Goal: Information Seeking & Learning: Find specific fact

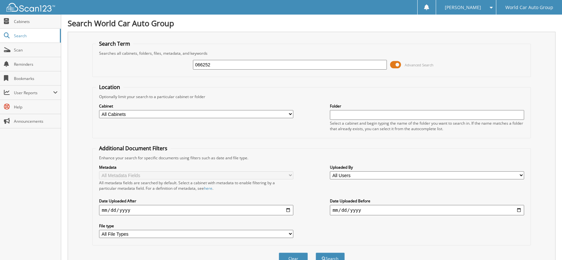
click at [247, 66] on input "066252" at bounding box center [290, 65] width 194 height 10
type input "057340"
click at [316, 253] on button "Search" at bounding box center [330, 259] width 29 height 12
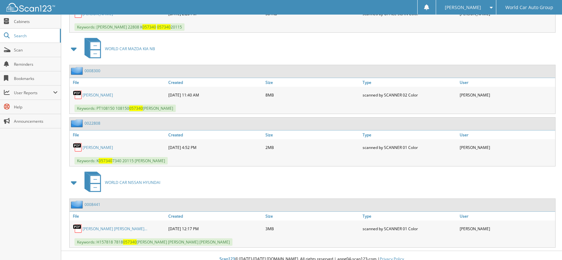
scroll to position [354, 0]
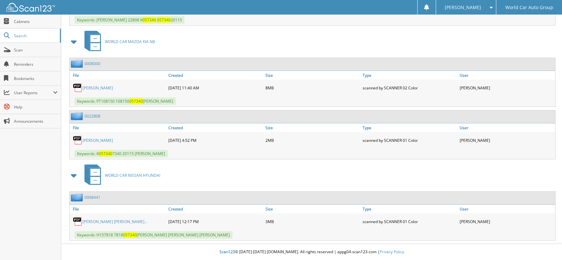
click at [176, 257] on div "Scan123 © 1996-2025 scan123.com. All rights reserved | appg04-scan123-com | Pri…" at bounding box center [311, 252] width 501 height 16
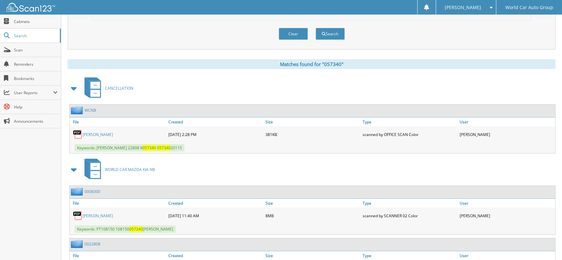
scroll to position [0, 0]
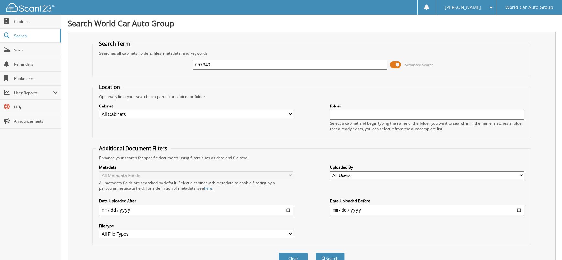
click at [262, 64] on input "057340" at bounding box center [290, 65] width 194 height 10
type input "616031"
click at [316, 253] on button "Search" at bounding box center [330, 259] width 29 height 12
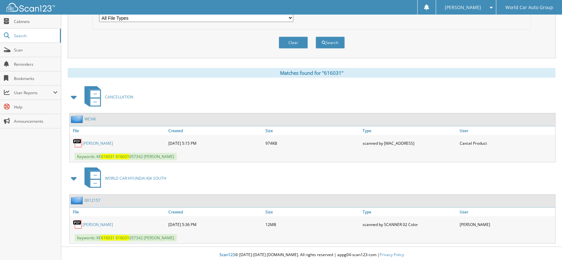
click at [111, 143] on link "ROSIELVIRA PADILLA" at bounding box center [98, 144] width 30 height 6
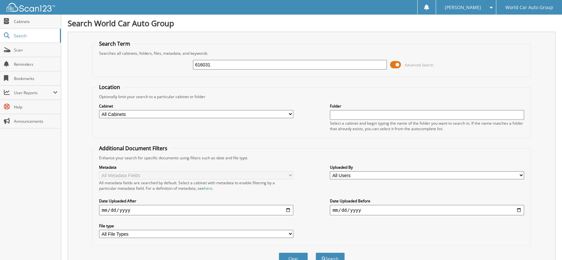
click at [266, 63] on input "616031" at bounding box center [290, 65] width 194 height 10
type input "060294"
click at [316, 253] on button "Search" at bounding box center [330, 259] width 29 height 12
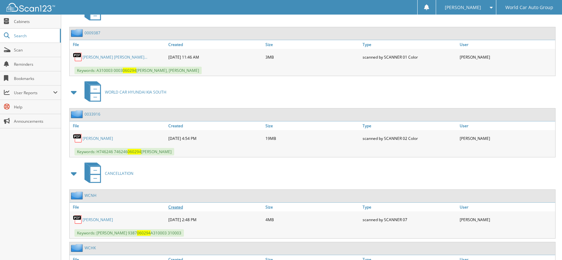
scroll to position [354, 0]
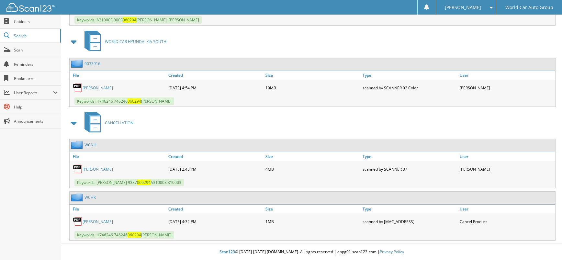
click at [101, 221] on link "[PERSON_NAME]" at bounding box center [98, 222] width 30 height 6
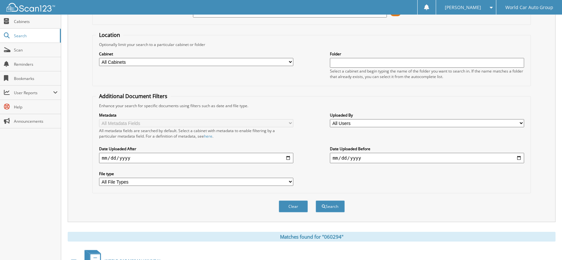
scroll to position [0, 0]
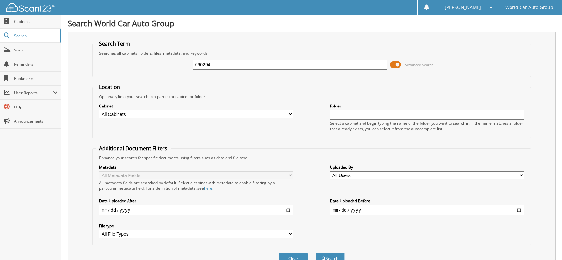
drag, startPoint x: 268, startPoint y: 66, endPoint x: 158, endPoint y: 67, distance: 110.1
click at [158, 67] on div "060294 Advanced Search" at bounding box center [311, 64] width 431 height 17
type input "040643"
click at [316, 253] on button "Search" at bounding box center [330, 259] width 29 height 12
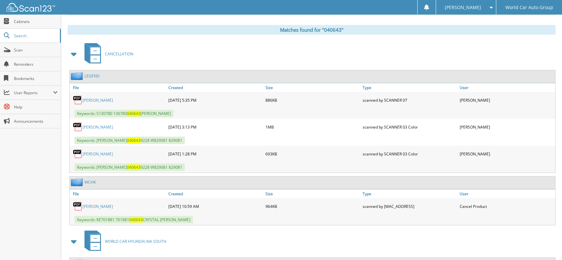
scroll to position [302, 0]
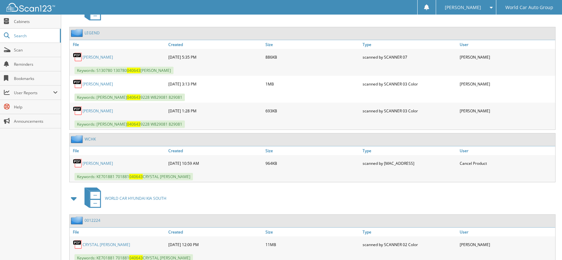
click at [98, 161] on link "CRYSTAL ALVIZO" at bounding box center [98, 164] width 30 height 6
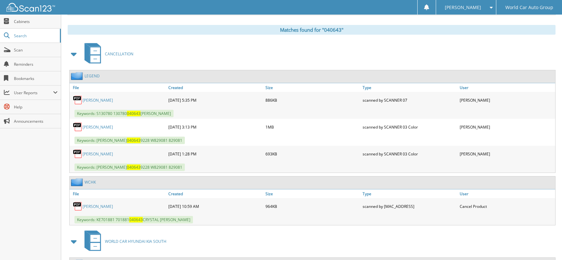
scroll to position [0, 0]
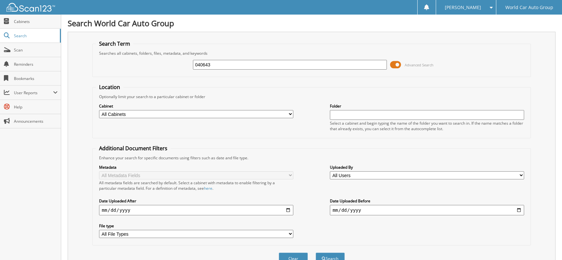
drag, startPoint x: 238, startPoint y: 67, endPoint x: 172, endPoint y: 67, distance: 66.0
click at [173, 67] on div "040643 Advanced Search" at bounding box center [311, 64] width 431 height 17
type input "043342"
click at [316, 253] on button "Search" at bounding box center [330, 259] width 29 height 12
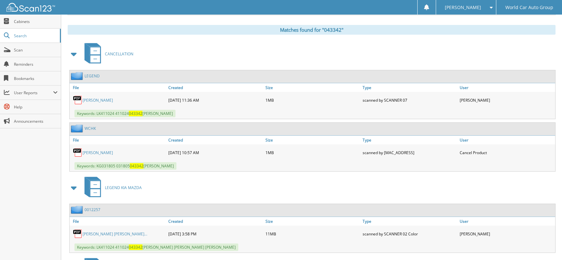
click at [112, 154] on link "[PERSON_NAME]" at bounding box center [98, 153] width 30 height 6
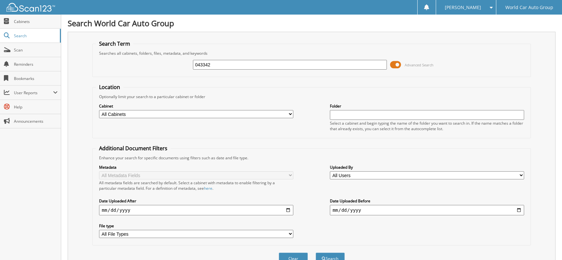
click at [232, 62] on input "043342" at bounding box center [290, 65] width 194 height 10
type input "064456"
click at [316, 253] on button "Search" at bounding box center [330, 259] width 29 height 12
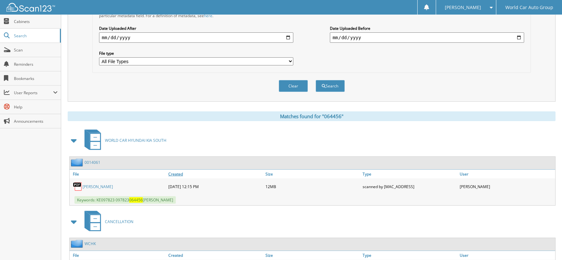
scroll to position [216, 0]
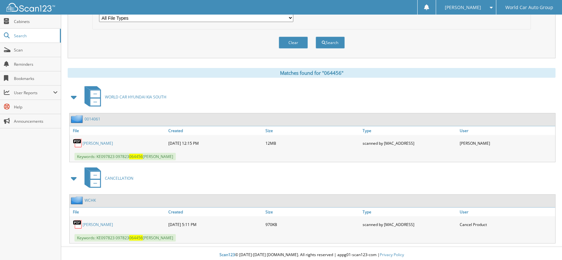
click at [110, 223] on link "[PERSON_NAME]" at bounding box center [98, 225] width 30 height 6
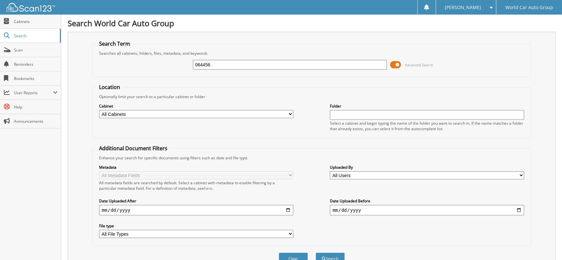
drag, startPoint x: 149, startPoint y: 64, endPoint x: 136, endPoint y: 64, distance: 13.0
click at [136, 64] on div "064456 Advanced Search" at bounding box center [311, 64] width 431 height 17
type input "064956"
click at [316, 253] on button "Search" at bounding box center [330, 259] width 29 height 12
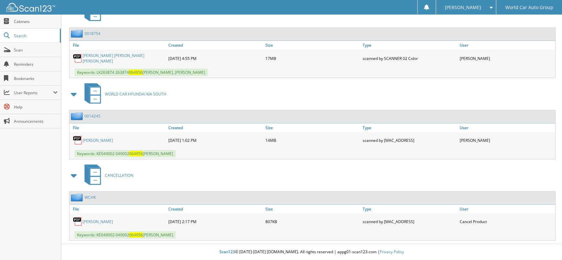
click at [113, 221] on link "ARLENE CALDERON" at bounding box center [98, 222] width 30 height 6
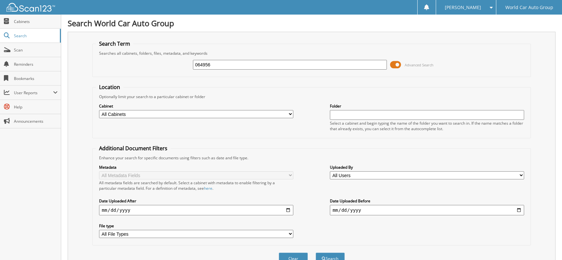
click at [256, 62] on input "064956" at bounding box center [290, 65] width 194 height 10
type input "041259"
click at [316, 253] on button "Search" at bounding box center [330, 259] width 29 height 12
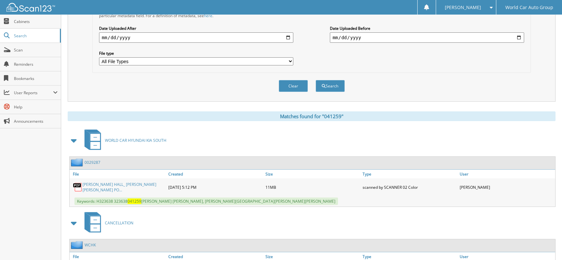
scroll to position [216, 0]
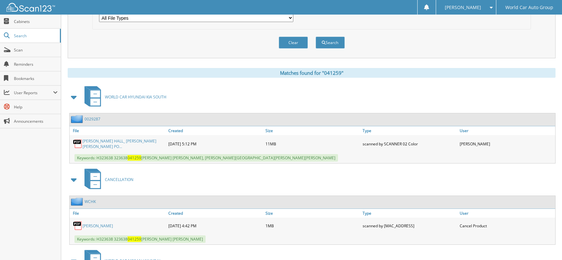
click at [91, 223] on link "[PERSON_NAME]" at bounding box center [98, 226] width 30 height 6
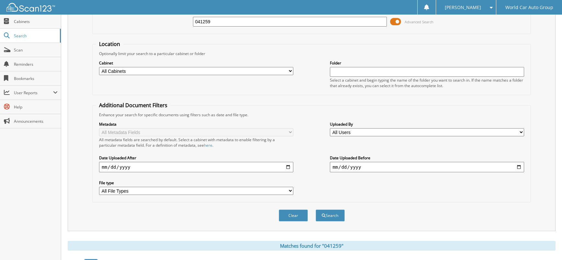
scroll to position [0, 0]
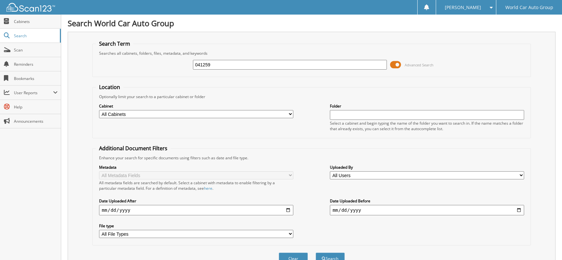
drag, startPoint x: 219, startPoint y: 62, endPoint x: 147, endPoint y: 63, distance: 71.2
click at [147, 63] on div "041259 Advanced Search" at bounding box center [311, 64] width 431 height 17
type input "042065"
click at [316, 253] on button "Search" at bounding box center [330, 259] width 29 height 12
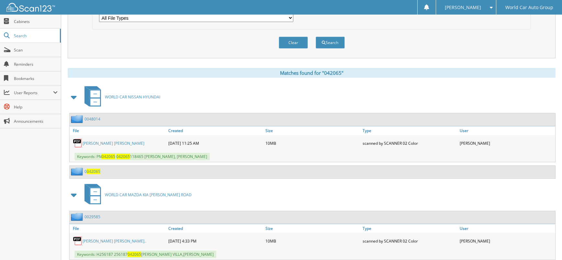
scroll to position [317, 0]
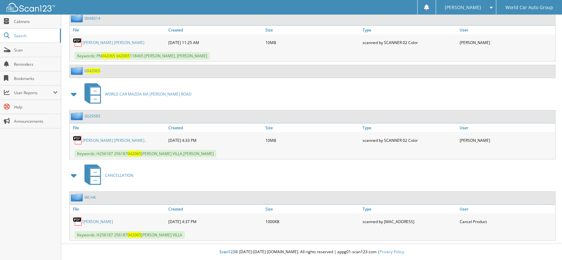
click at [90, 221] on link "ESTELA VILLA" at bounding box center [98, 222] width 30 height 6
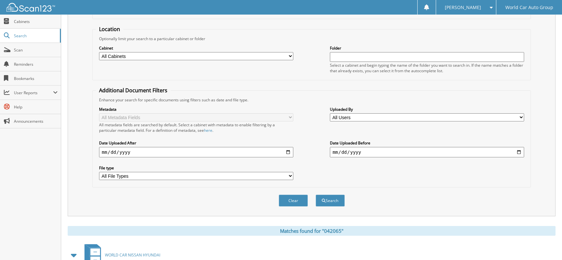
scroll to position [0, 0]
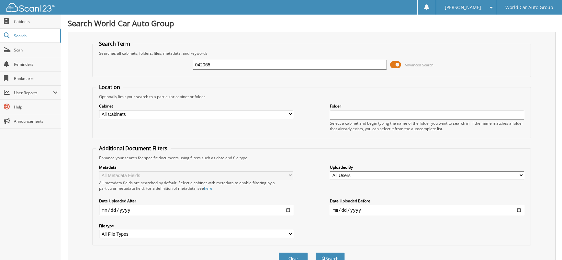
click at [231, 63] on input "042065" at bounding box center [290, 65] width 194 height 10
type input "042975"
click at [316, 253] on button "Search" at bounding box center [330, 259] width 29 height 12
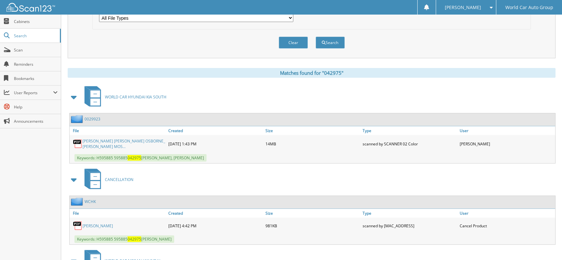
click at [100, 227] on link "[PERSON_NAME]" at bounding box center [98, 226] width 30 height 6
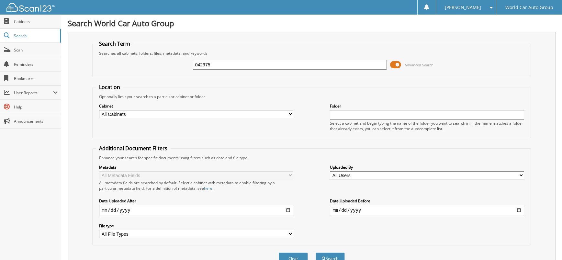
click at [224, 69] on input "042975" at bounding box center [290, 65] width 194 height 10
type input "045949"
click at [316, 253] on button "Search" at bounding box center [330, 259] width 29 height 12
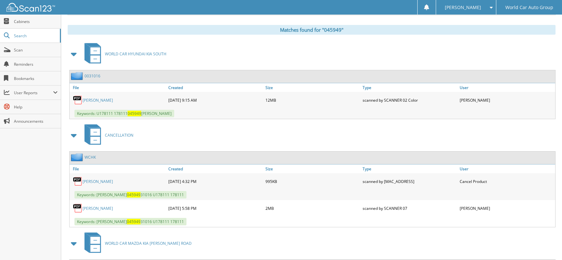
scroll to position [302, 0]
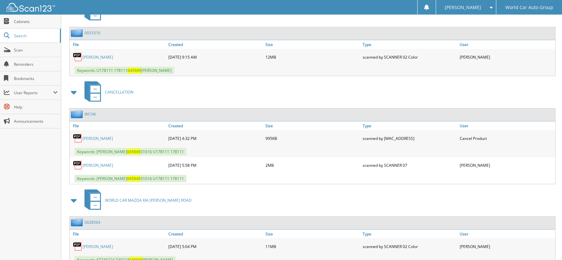
click at [109, 141] on link "[PERSON_NAME]" at bounding box center [98, 139] width 30 height 6
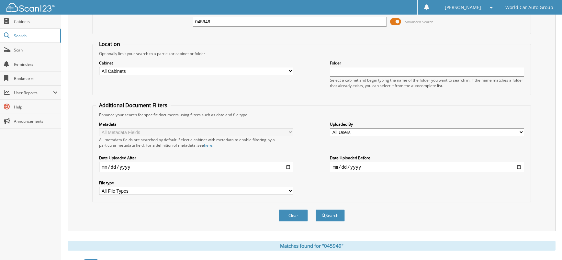
scroll to position [0, 0]
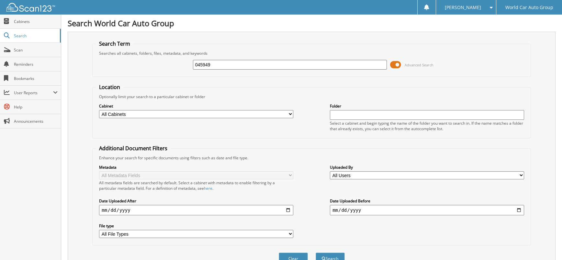
click at [267, 65] on input "045949" at bounding box center [290, 65] width 194 height 10
type input "051023"
click at [316, 253] on button "Search" at bounding box center [330, 259] width 29 height 12
click at [279, 64] on input "051023" at bounding box center [290, 65] width 194 height 10
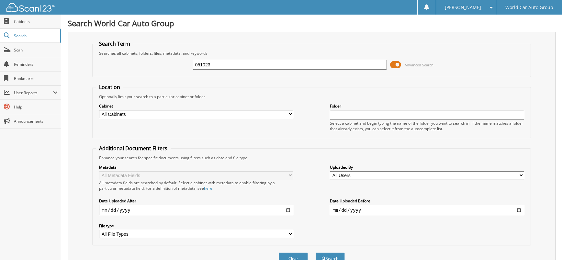
click at [279, 64] on input "051023" at bounding box center [290, 65] width 194 height 10
type input "051023"
click at [316, 253] on button "Search" at bounding box center [330, 259] width 29 height 12
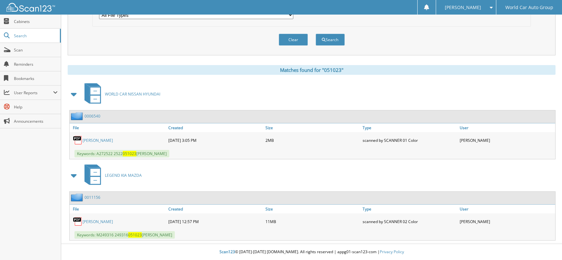
scroll to position [3, 0]
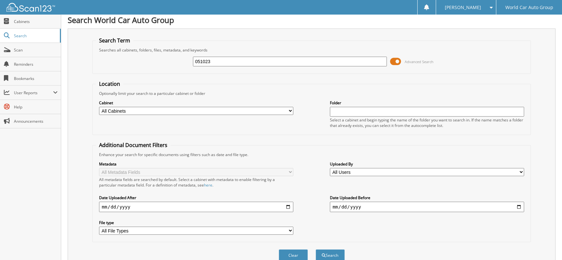
click at [163, 61] on div "051023 Advanced Search" at bounding box center [311, 61] width 431 height 17
type input "168974"
click at [316, 249] on button "Search" at bounding box center [330, 255] width 29 height 12
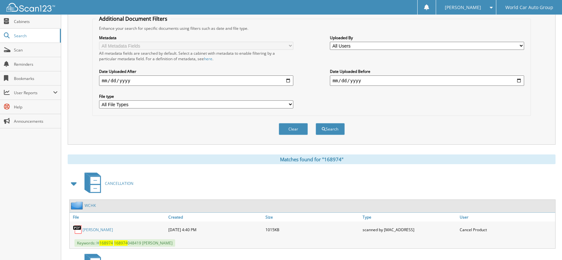
scroll to position [216, 0]
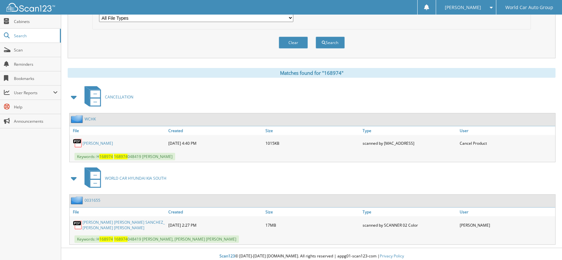
click at [113, 142] on link "JENNIFER SANCHEZ" at bounding box center [98, 144] width 30 height 6
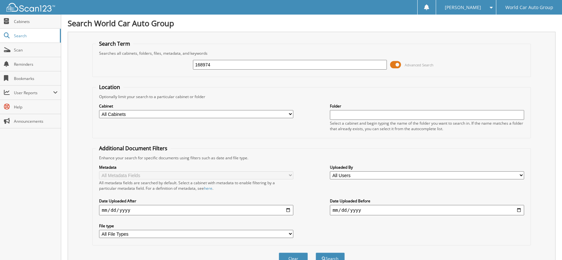
drag, startPoint x: 210, startPoint y: 67, endPoint x: 210, endPoint y: 61, distance: 6.8
click at [210, 61] on input "168974" at bounding box center [290, 65] width 194 height 10
click at [218, 66] on input "168974" at bounding box center [290, 65] width 194 height 10
type input "057755"
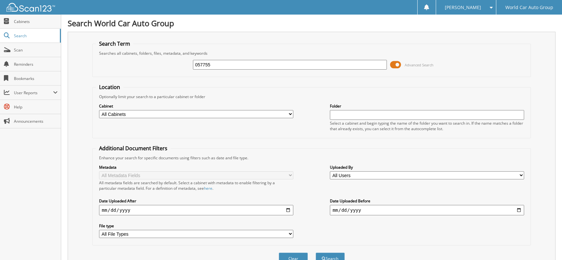
click at [316, 253] on button "Search" at bounding box center [330, 259] width 29 height 12
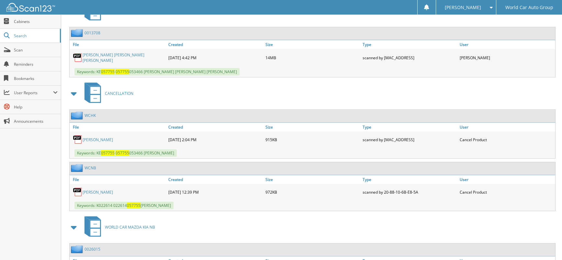
click at [95, 139] on link "[PERSON_NAME]" at bounding box center [98, 140] width 30 height 6
click at [155, 53] on link "[PERSON_NAME] [PERSON_NAME] [PERSON_NAME]" at bounding box center [124, 57] width 83 height 11
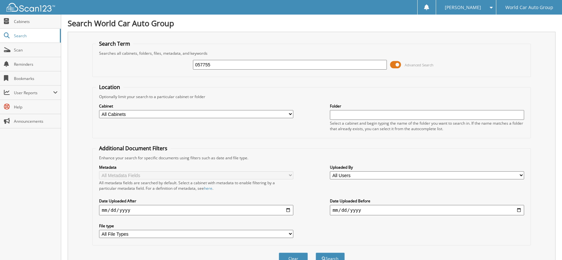
click at [226, 62] on input "057755" at bounding box center [290, 65] width 194 height 10
drag, startPoint x: 226, startPoint y: 62, endPoint x: 244, endPoint y: 42, distance: 26.6
click at [227, 59] on div "057755" at bounding box center [290, 64] width 194 height 11
type input "054446"
click at [316, 253] on button "Search" at bounding box center [330, 259] width 29 height 12
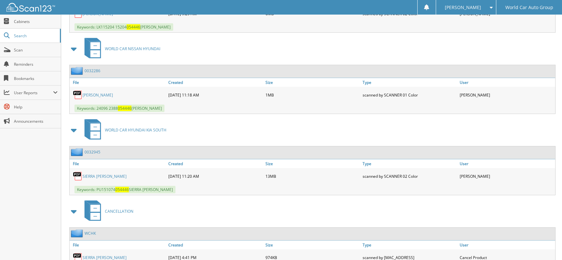
scroll to position [382, 0]
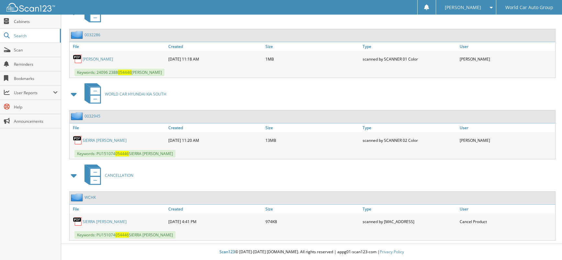
click at [88, 223] on link "SIERRA SPICER" at bounding box center [105, 222] width 44 height 6
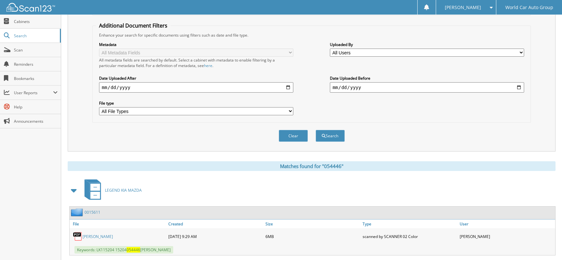
scroll to position [0, 0]
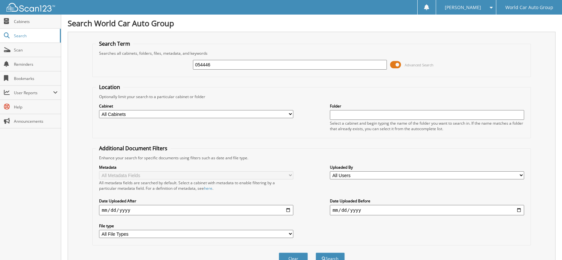
click at [242, 64] on input "054446" at bounding box center [290, 65] width 194 height 10
type input "061537"
click at [316, 253] on button "Search" at bounding box center [330, 259] width 29 height 12
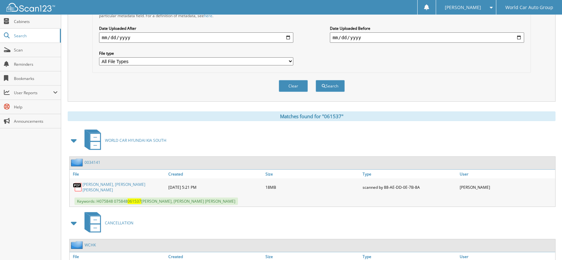
scroll to position [219, 0]
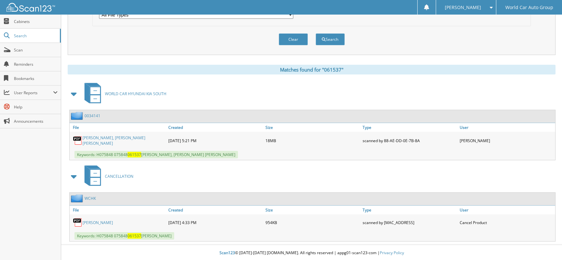
click at [107, 220] on link "[PERSON_NAME]" at bounding box center [98, 223] width 30 height 6
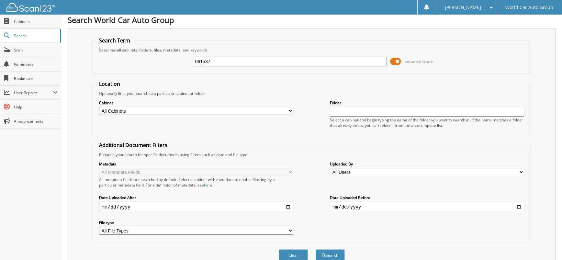
click at [190, 64] on div "061537 Advanced Search" at bounding box center [311, 61] width 431 height 17
type input "044850"
click at [316, 249] on button "Search" at bounding box center [330, 255] width 29 height 12
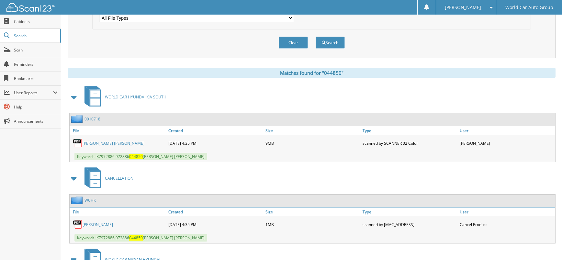
scroll to position [265, 0]
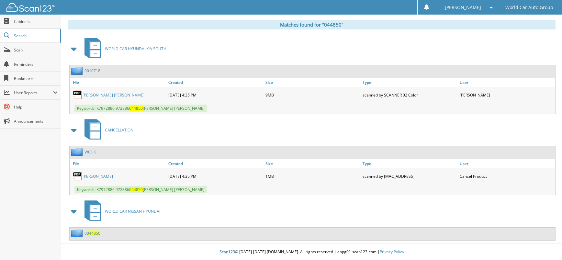
click at [111, 176] on link "[PERSON_NAME]" at bounding box center [98, 177] width 30 height 6
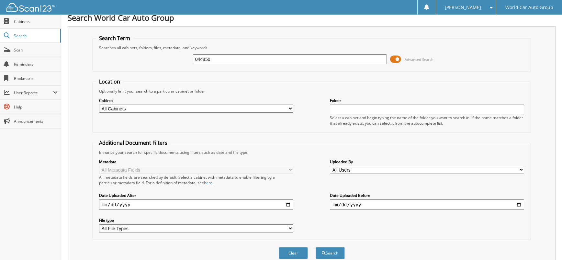
drag, startPoint x: 261, startPoint y: 55, endPoint x: 172, endPoint y: 59, distance: 88.8
click at [172, 59] on div "044850 Advanced Search" at bounding box center [311, 59] width 431 height 17
type input "050954"
click at [316, 247] on button "Search" at bounding box center [330, 253] width 29 height 12
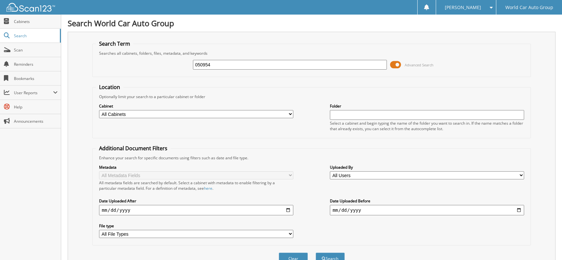
drag, startPoint x: 214, startPoint y: 67, endPoint x: 156, endPoint y: 67, distance: 58.0
click at [156, 67] on div "050954 Advanced Search" at bounding box center [311, 64] width 431 height 17
type input "LISA CRUZ"
click at [316, 253] on button "Search" at bounding box center [330, 259] width 29 height 12
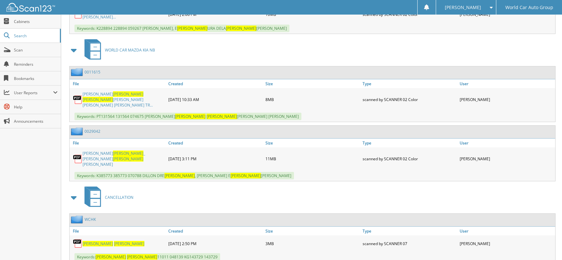
scroll to position [389, 0]
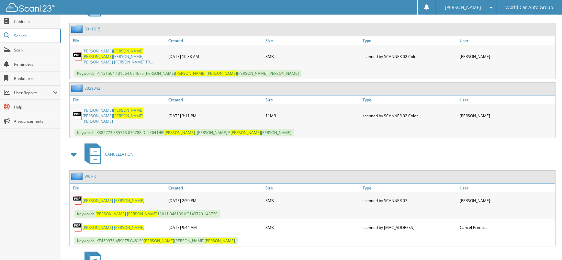
click at [114, 225] on span "CRUZ" at bounding box center [129, 228] width 30 height 6
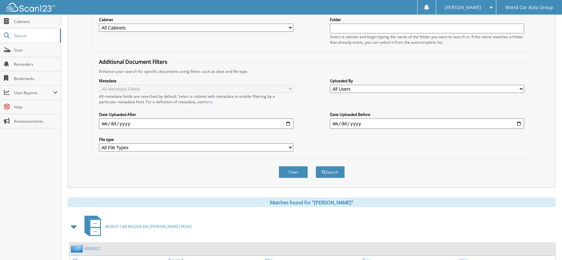
scroll to position [0, 0]
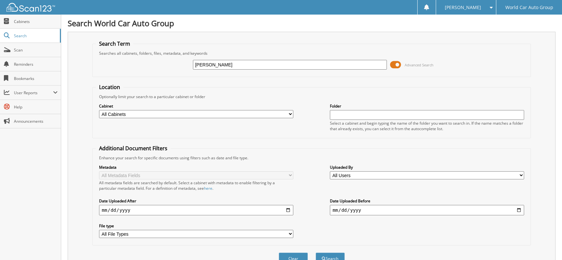
click at [248, 67] on input "LISA CRUZ" at bounding box center [290, 65] width 194 height 10
click at [248, 67] on input "[PERSON_NAME]" at bounding box center [290, 65] width 194 height 10
type input "056643"
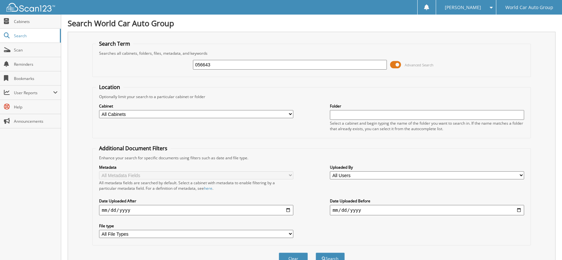
click at [316, 253] on button "Search" at bounding box center [330, 259] width 29 height 12
drag, startPoint x: 226, startPoint y: 66, endPoint x: 178, endPoint y: 69, distance: 47.7
click at [179, 67] on div "056643 Advanced Search" at bounding box center [311, 64] width 431 height 17
type input "[PERSON_NAME]"
click at [316, 253] on button "Search" at bounding box center [330, 259] width 29 height 12
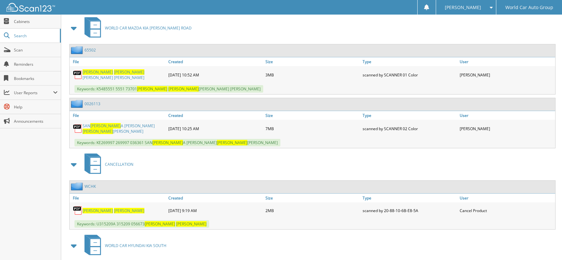
scroll to position [518, 0]
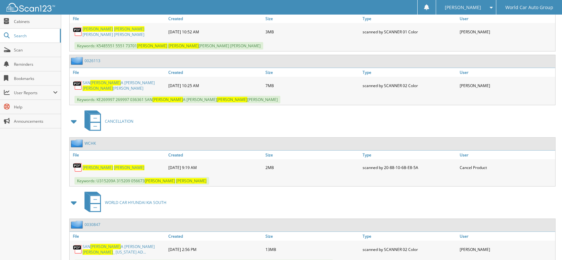
click at [114, 165] on span "[PERSON_NAME]" at bounding box center [129, 168] width 30 height 6
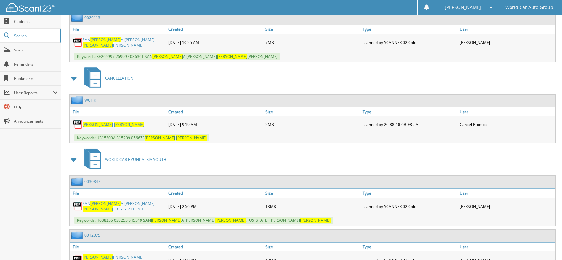
scroll to position [604, 0]
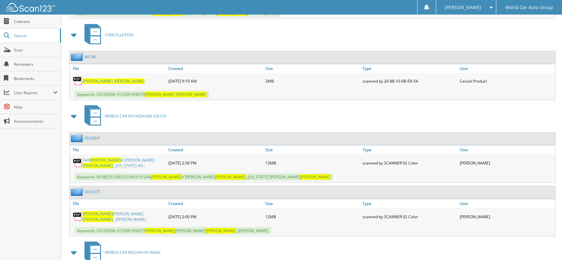
click at [143, 211] on link "JUAN MARTINEZ MENDOZA _ JASMINE MARTINEZ" at bounding box center [124, 216] width 83 height 11
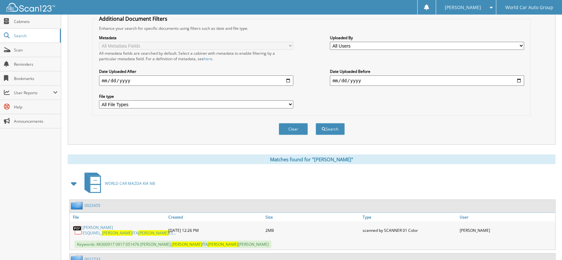
scroll to position [0, 0]
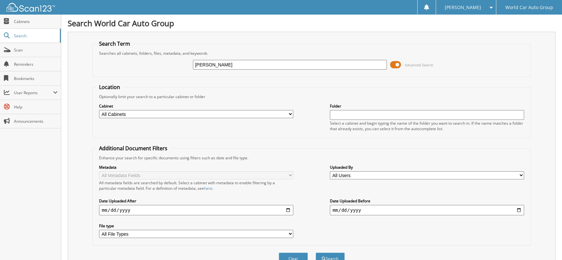
drag, startPoint x: 246, startPoint y: 68, endPoint x: 165, endPoint y: 69, distance: 80.9
click at [166, 68] on div "JUAN MENDOZA Advanced Search" at bounding box center [311, 64] width 431 height 17
type input "041876"
click at [316, 253] on button "Search" at bounding box center [330, 259] width 29 height 12
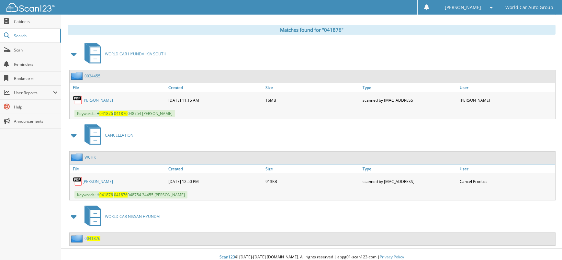
click at [110, 182] on link "[PERSON_NAME]" at bounding box center [98, 182] width 30 height 6
